Goal: Information Seeking & Learning: Check status

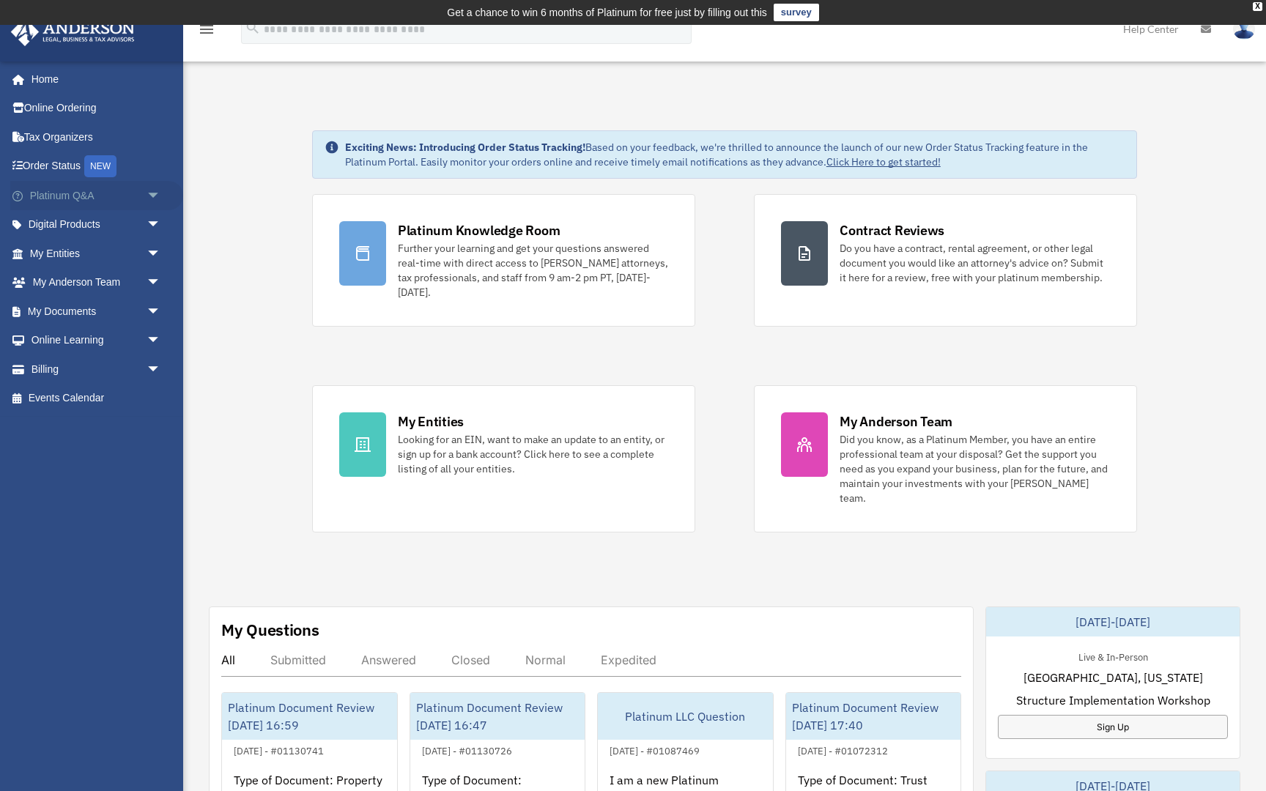
click at [155, 193] on span "arrow_drop_down" at bounding box center [161, 196] width 29 height 30
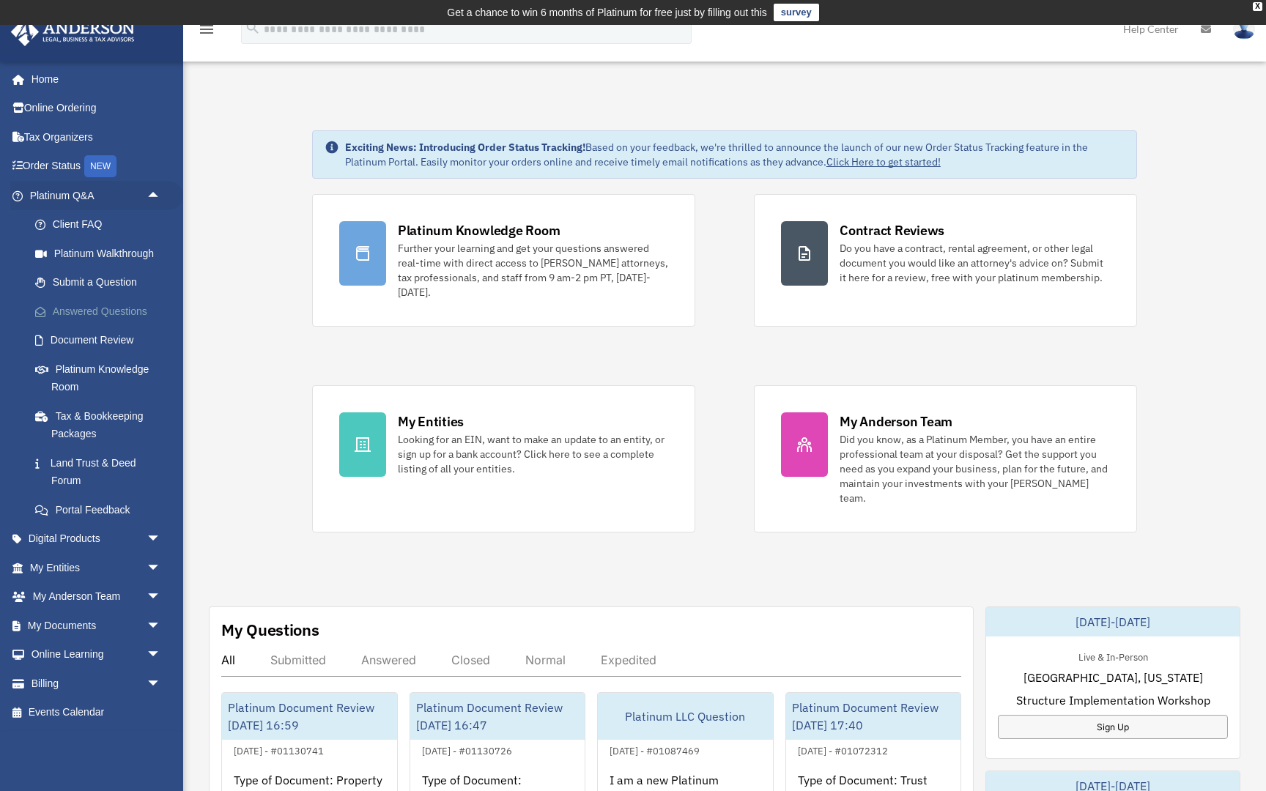
click at [94, 308] on link "Answered Questions" at bounding box center [102, 311] width 163 height 29
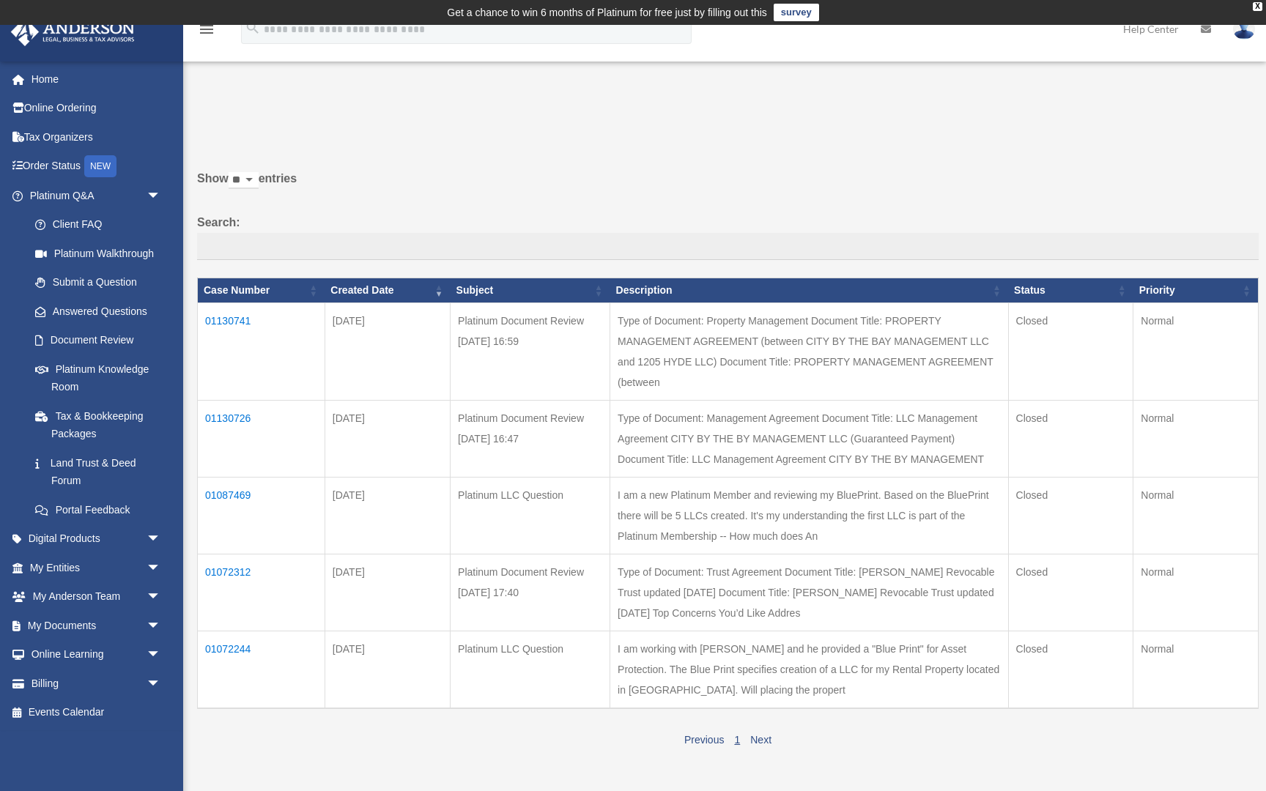
click at [237, 405] on td "01130726" at bounding box center [261, 438] width 127 height 77
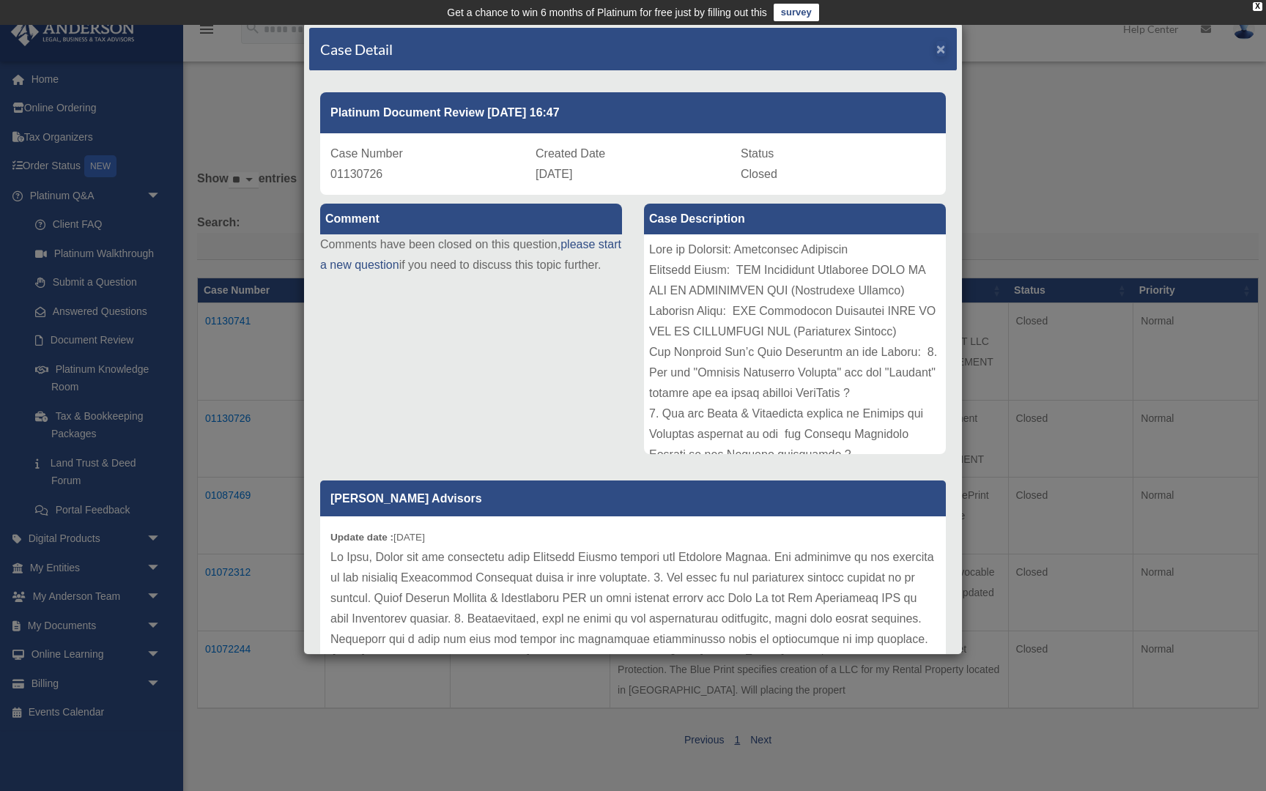
click at [942, 49] on span "×" at bounding box center [941, 48] width 10 height 17
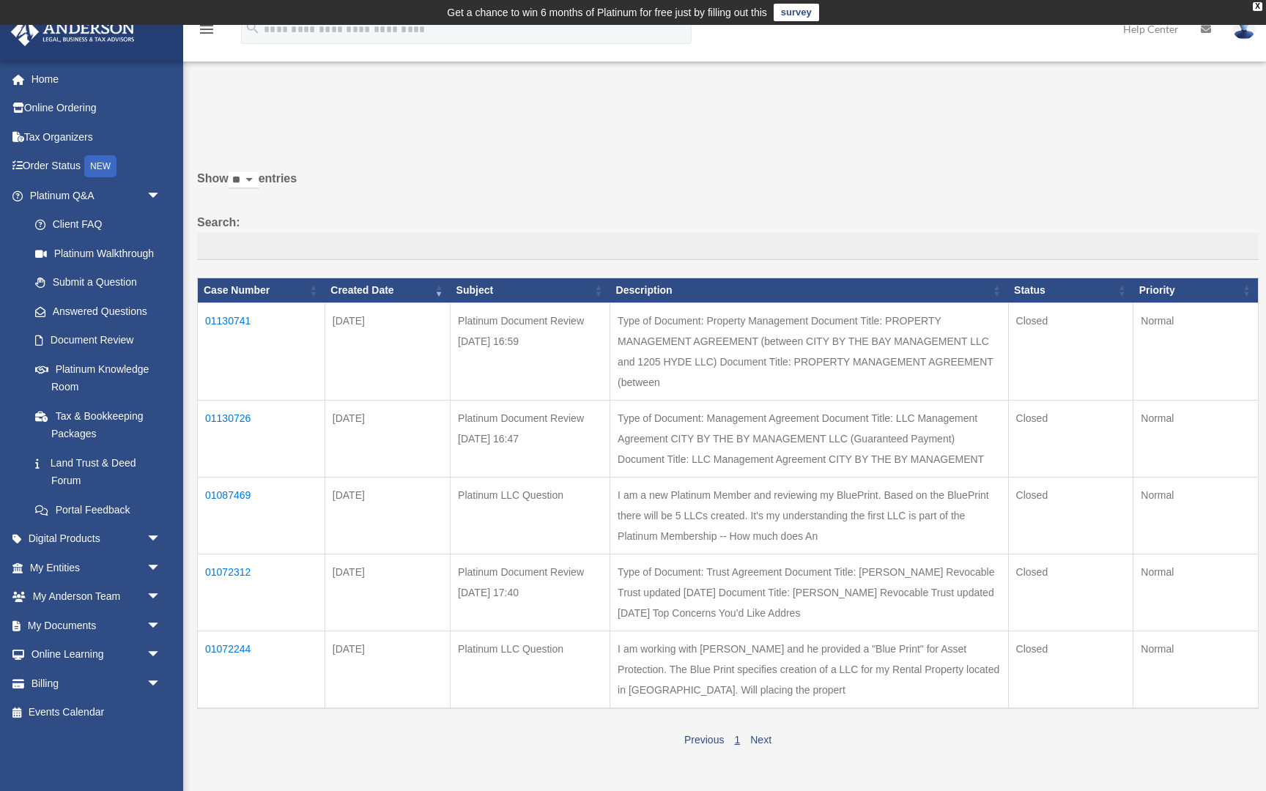
click at [232, 403] on td "01130726" at bounding box center [261, 438] width 127 height 77
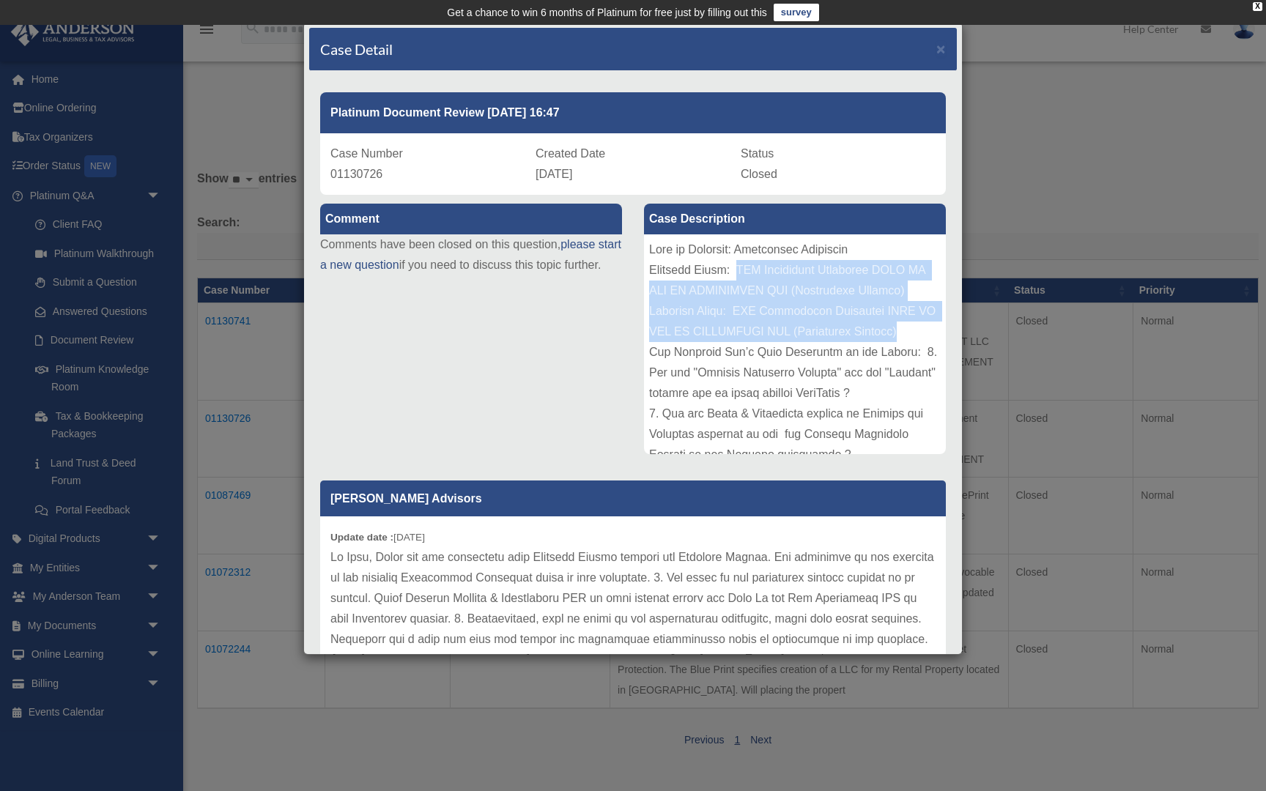
drag, startPoint x: 738, startPoint y: 272, endPoint x: 927, endPoint y: 324, distance: 196.7
click at [927, 324] on div at bounding box center [795, 344] width 302 height 220
copy div "LLC Management Agreement CITY BY THE BY MANAGEMENT LLC (Guaranteed Payment) Doc…"
click at [942, 45] on span "×" at bounding box center [941, 48] width 10 height 17
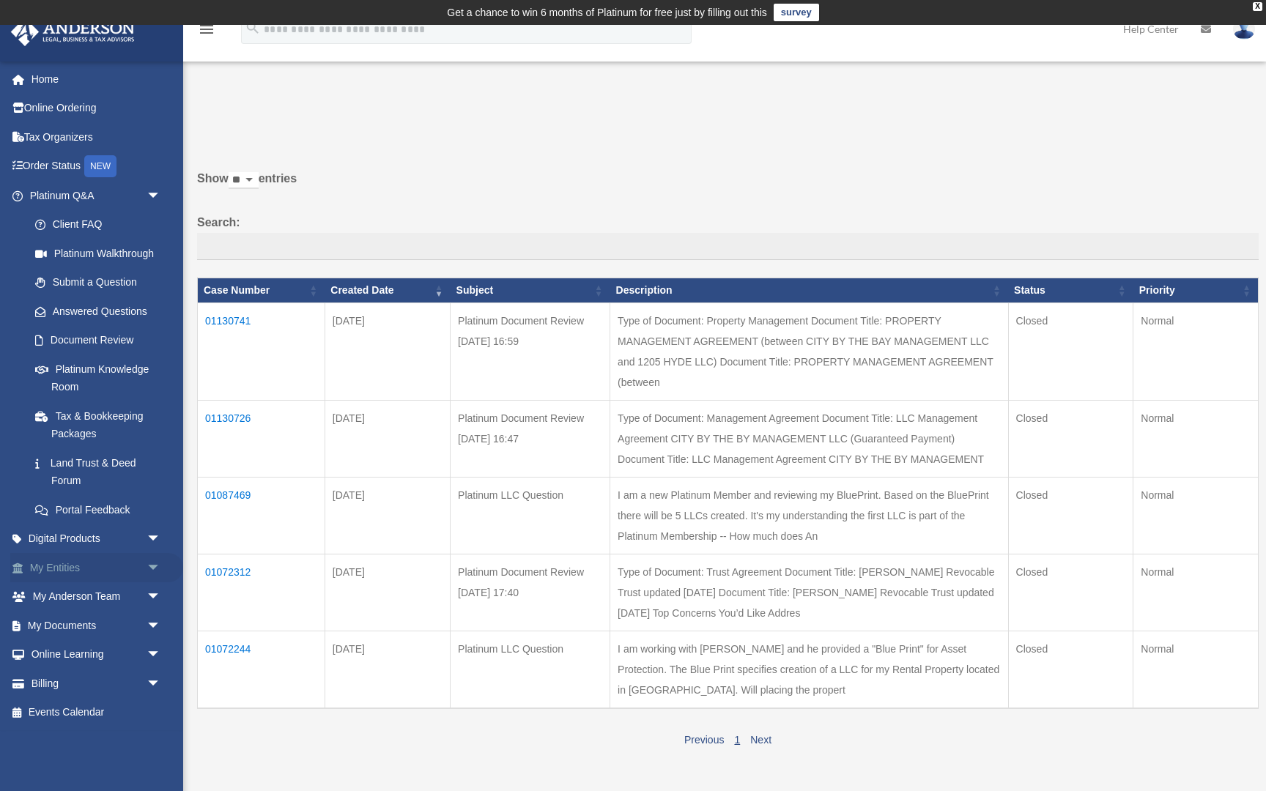
click at [60, 560] on link "My Entities arrow_drop_down" at bounding box center [96, 567] width 173 height 29
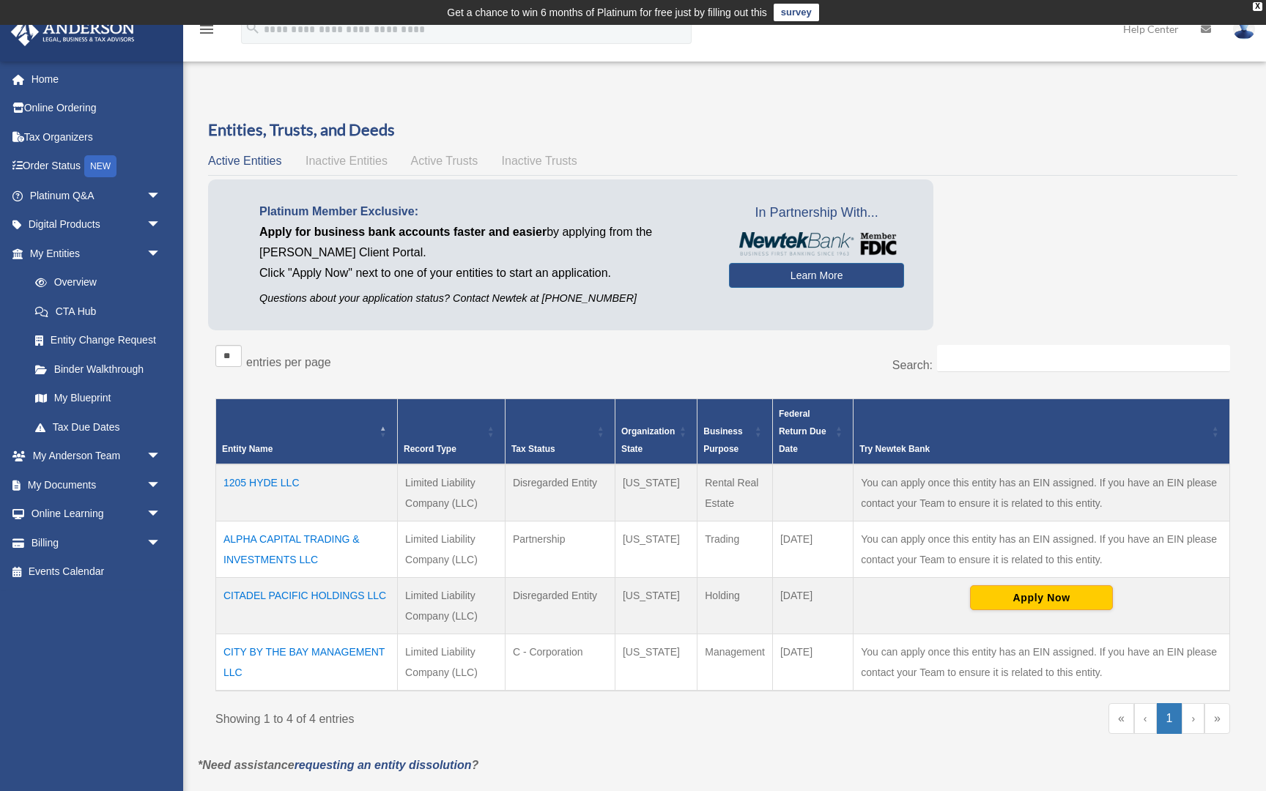
click at [303, 538] on td "ALPHA CAPITAL TRADING & INVESTMENTS LLC" at bounding box center [307, 550] width 182 height 56
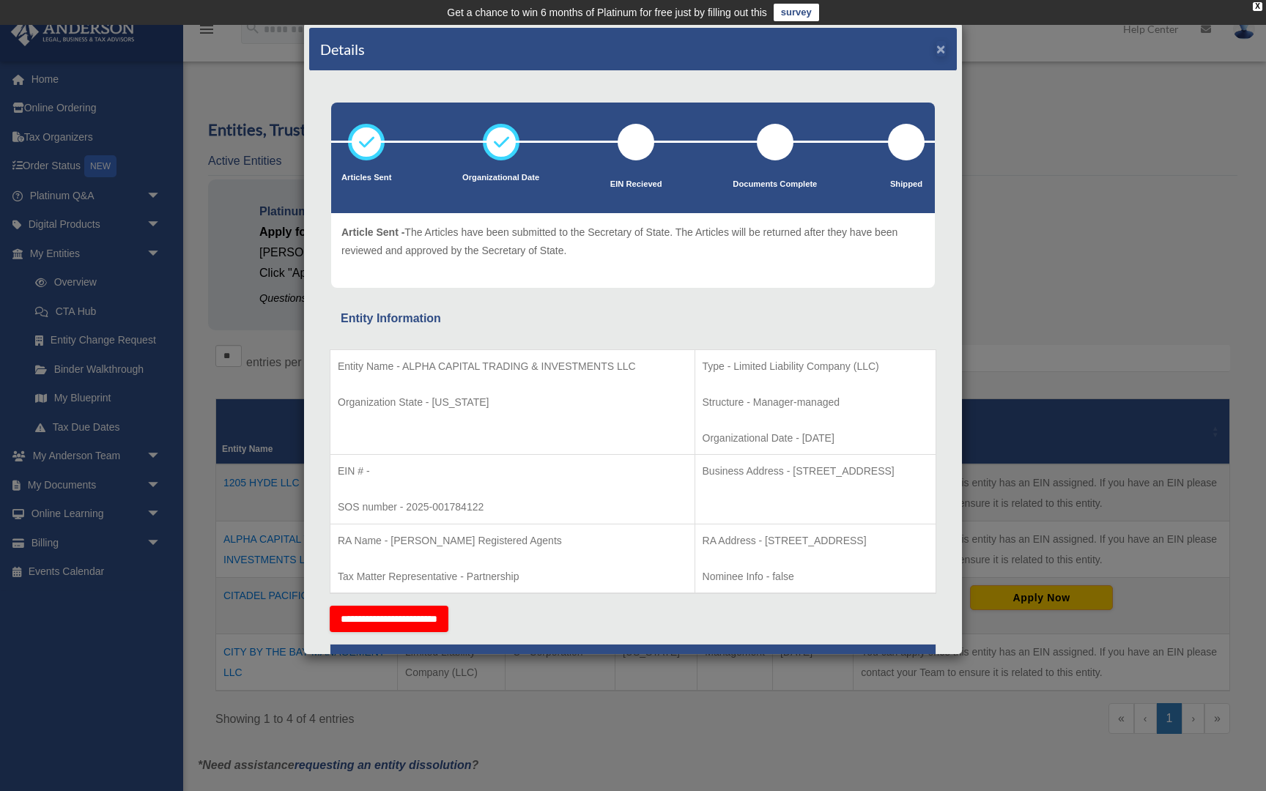
click at [939, 48] on button "×" at bounding box center [941, 48] width 10 height 15
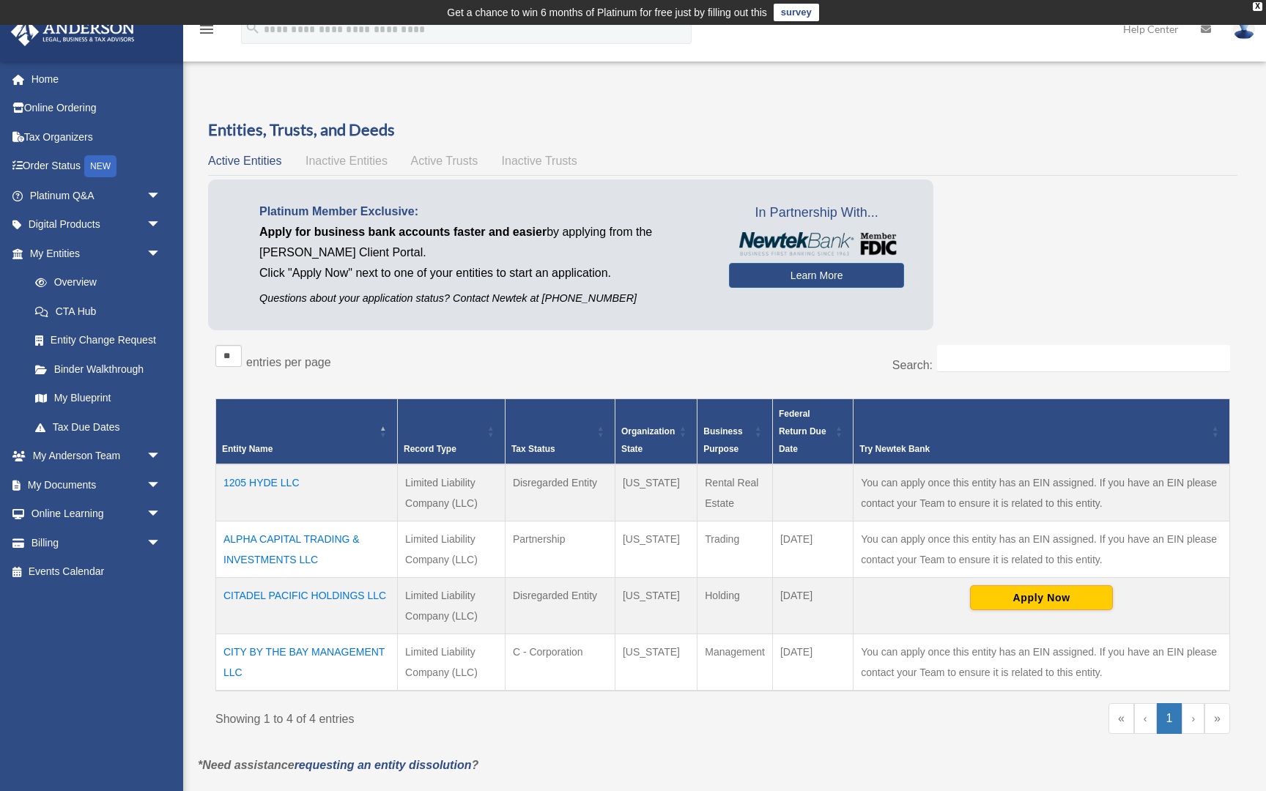
click at [296, 593] on td "CITADEL PACIFIC HOLDINGS LLC" at bounding box center [307, 606] width 182 height 56
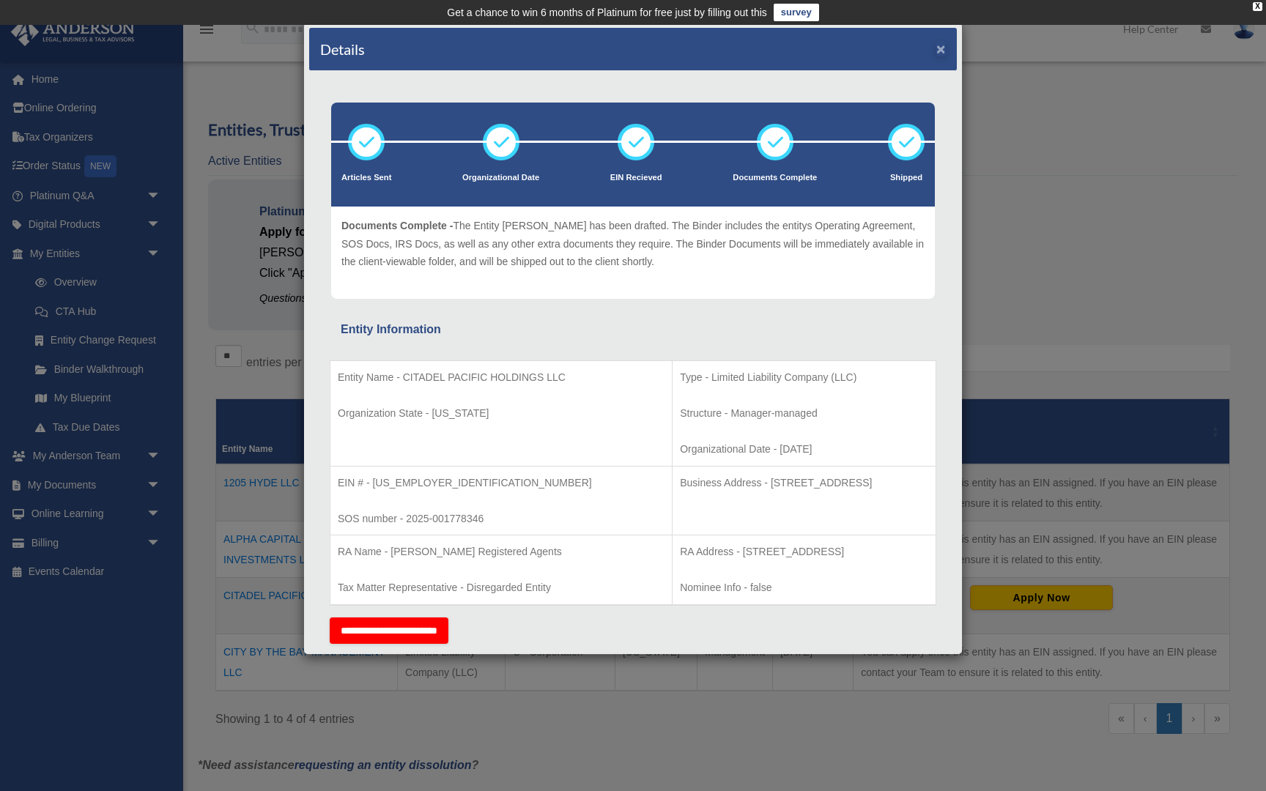
click at [941, 51] on button "×" at bounding box center [941, 48] width 10 height 15
